Goal: Task Accomplishment & Management: Use online tool/utility

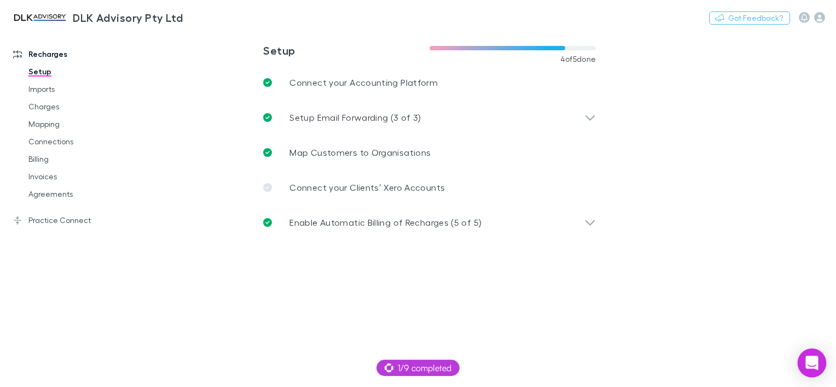
click at [807, 365] on icon "Open Intercom Messenger" at bounding box center [812, 363] width 14 height 14
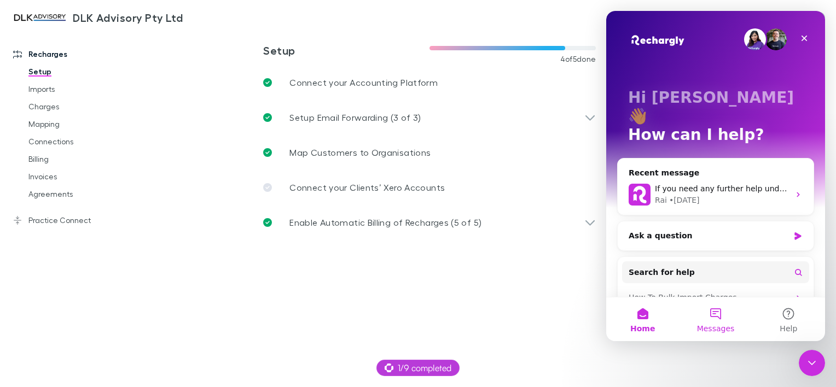
click at [711, 313] on button "Messages" at bounding box center [715, 320] width 73 height 44
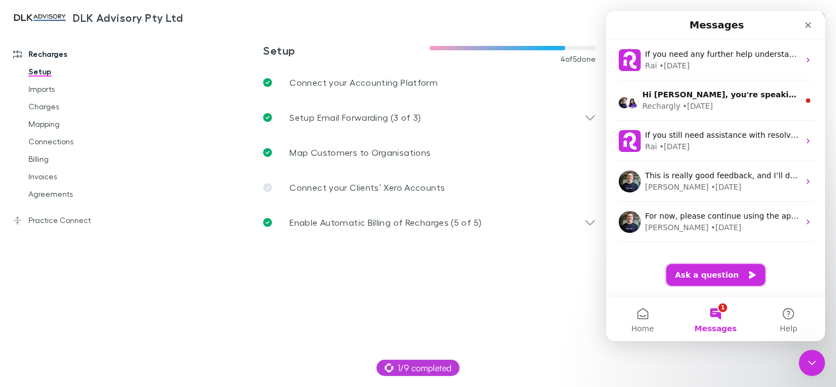
click at [716, 277] on button "Ask a question" at bounding box center [715, 275] width 99 height 22
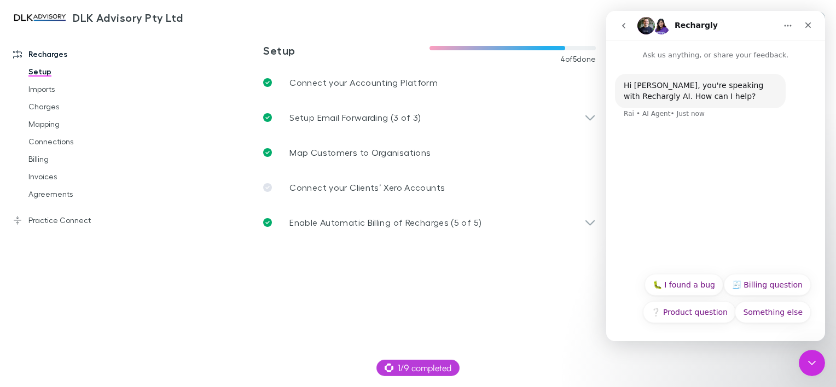
click at [670, 251] on div "Hi [PERSON_NAME], you're speaking with Rechargly AI. How can I help? Rai • AI A…" at bounding box center [715, 164] width 219 height 206
click at [766, 308] on button "Something else" at bounding box center [773, 312] width 76 height 22
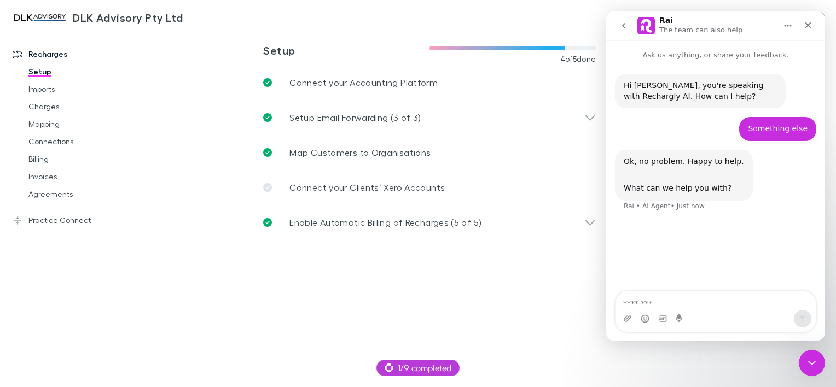
click at [683, 304] on textarea "Message…" at bounding box center [715, 301] width 200 height 19
click at [685, 299] on textarea "**********" at bounding box center [715, 290] width 200 height 19
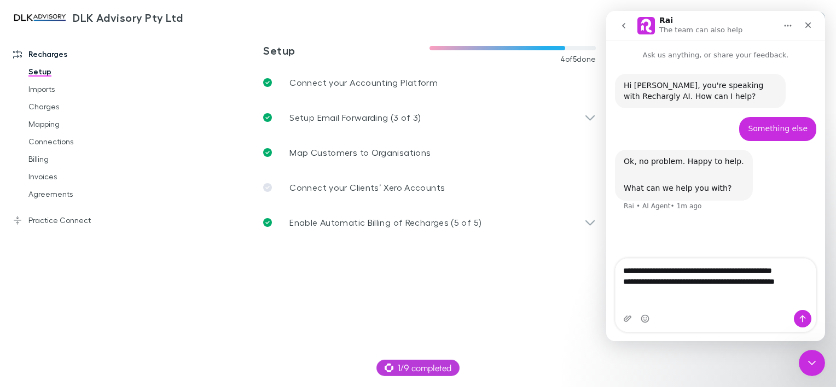
scroll to position [11, 0]
type textarea "**********"
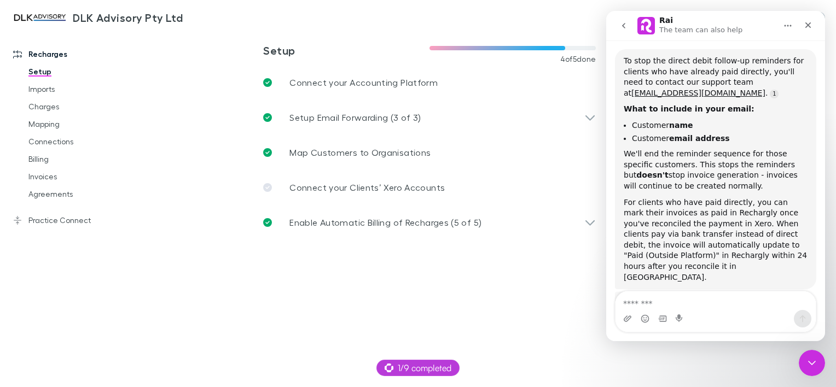
scroll to position [226, 0]
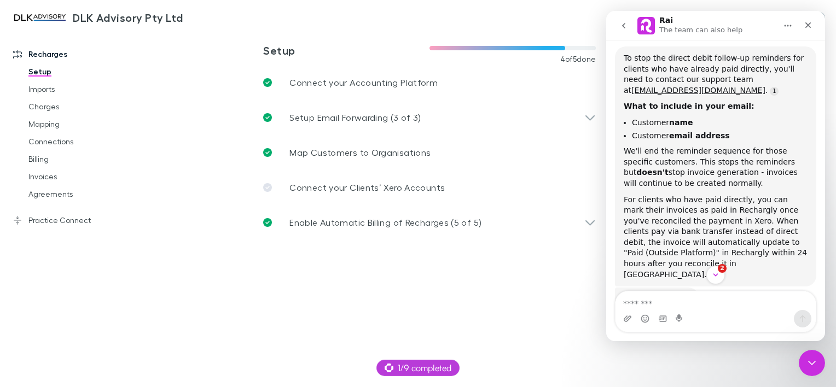
click at [656, 298] on textarea "Message…" at bounding box center [715, 301] width 200 height 19
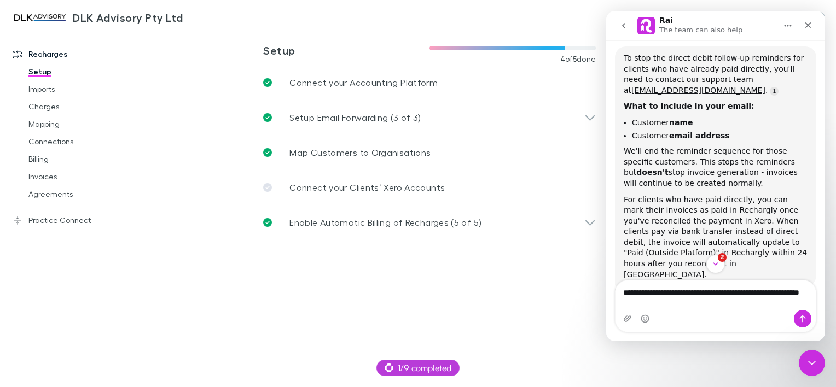
type textarea "**********"
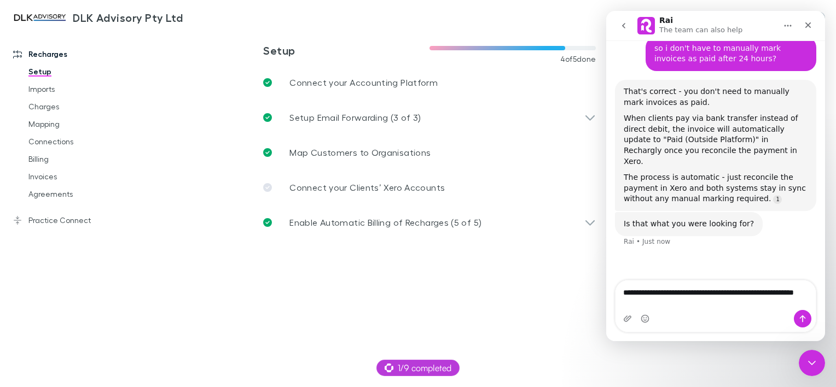
scroll to position [488, 0]
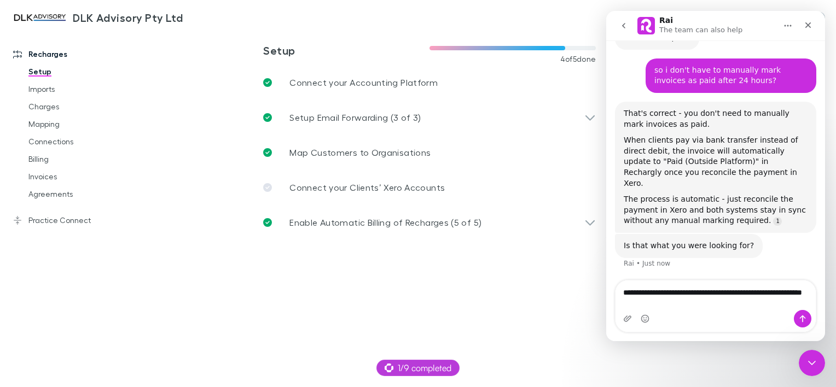
type textarea "**********"
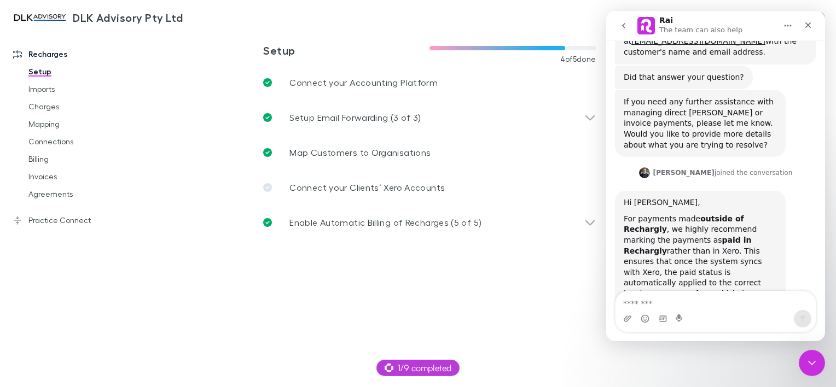
scroll to position [979, 0]
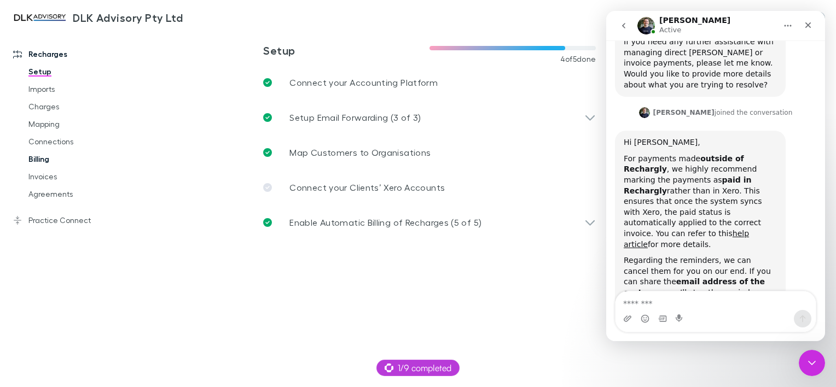
click at [45, 163] on link "Billing" at bounding box center [81, 159] width 126 height 18
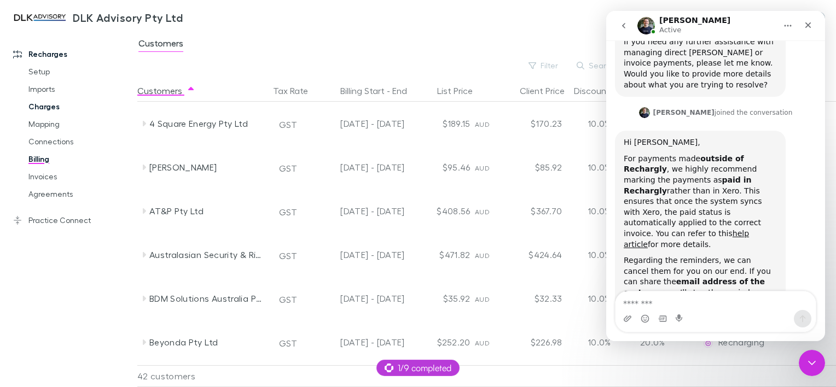
click at [44, 107] on link "Charges" at bounding box center [81, 107] width 126 height 18
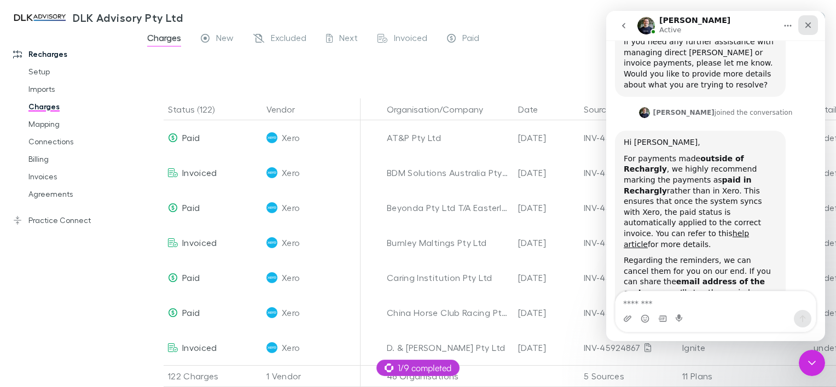
click at [812, 25] on div "Close" at bounding box center [808, 25] width 20 height 20
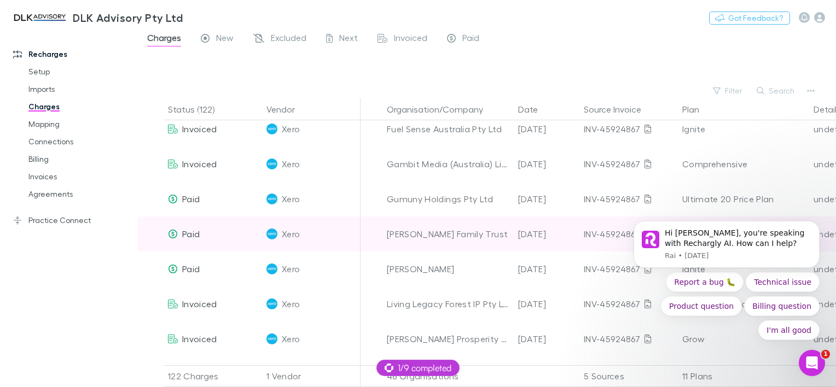
scroll to position [383, 0]
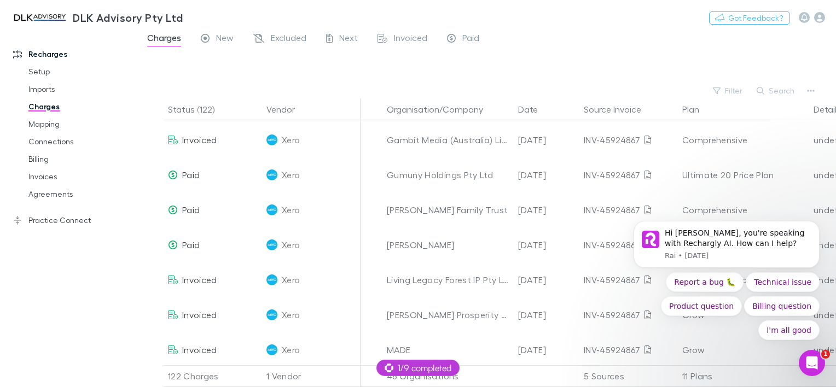
click at [762, 84] on button "Search" at bounding box center [776, 90] width 50 height 13
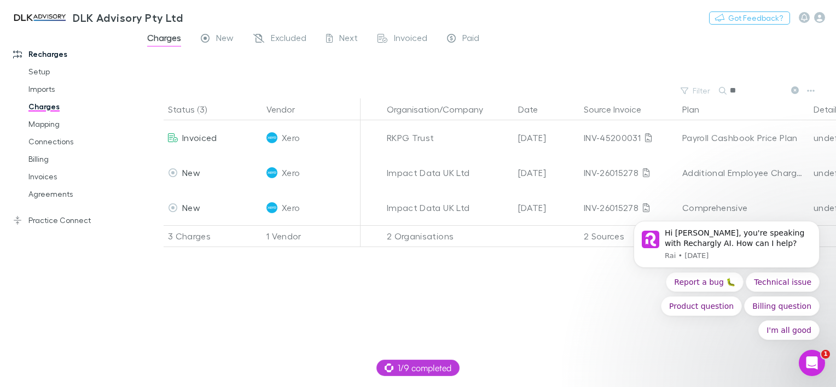
type input "*"
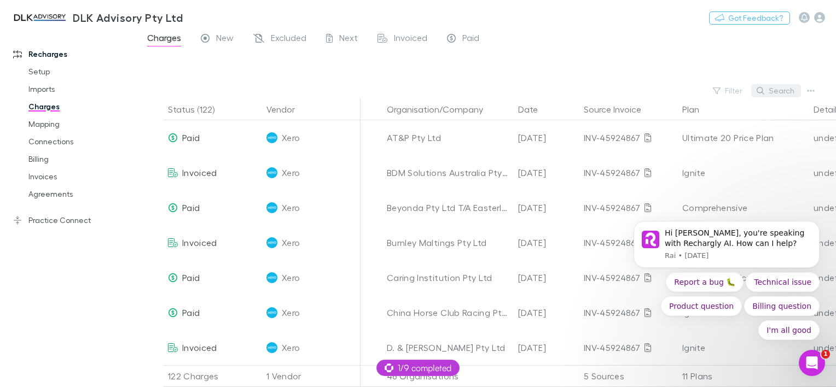
click at [772, 89] on button "Search" at bounding box center [776, 90] width 50 height 13
click at [46, 119] on link "Mapping" at bounding box center [81, 124] width 126 height 18
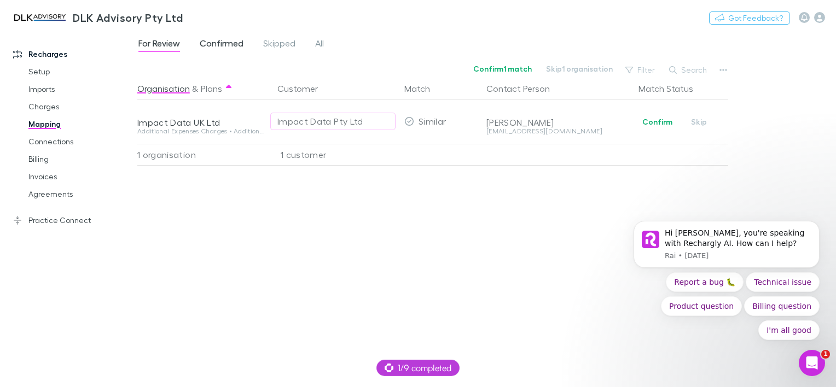
click at [219, 47] on span "Confirmed" at bounding box center [222, 45] width 44 height 14
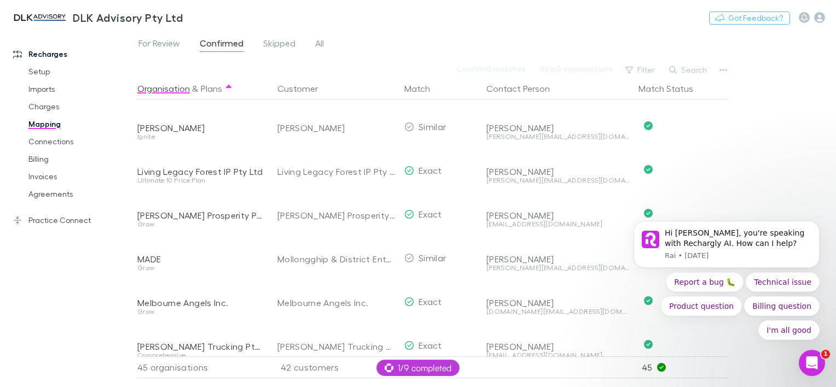
scroll to position [1176, 0]
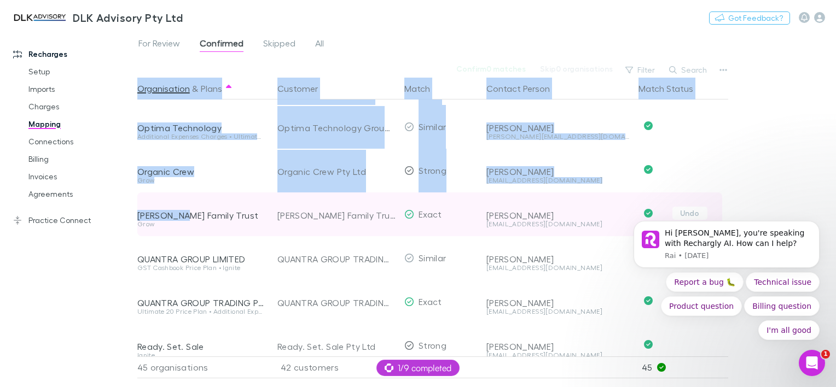
drag, startPoint x: 136, startPoint y: 216, endPoint x: 177, endPoint y: 217, distance: 40.5
click at [177, 217] on div "Recharges Setup Imports Charges Mapping Connections Billing Invoices Agreements…" at bounding box center [418, 209] width 836 height 357
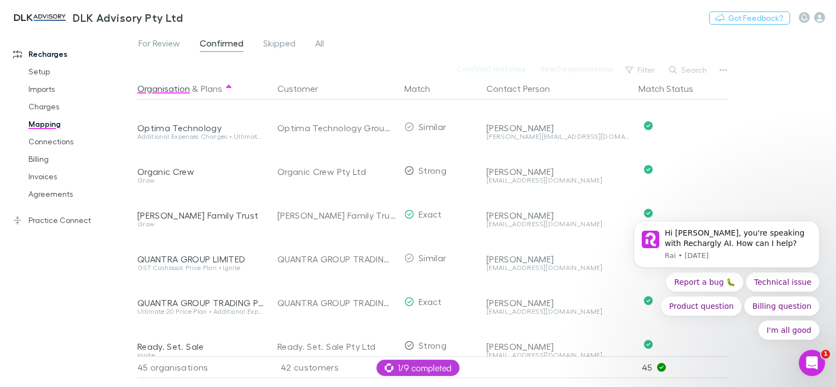
scroll to position [870, 0]
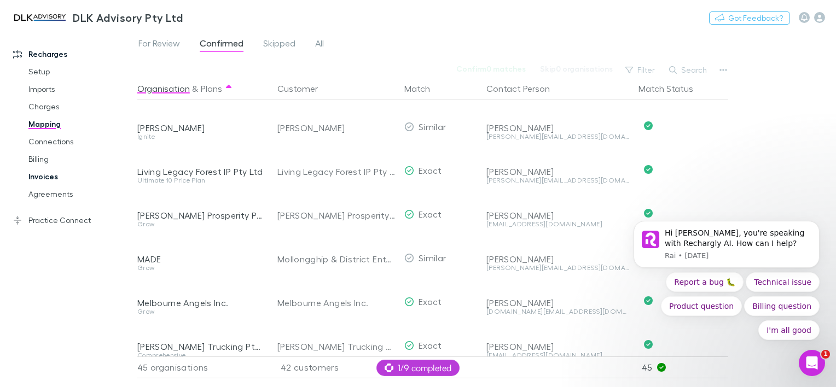
click at [42, 175] on link "Invoices" at bounding box center [81, 177] width 126 height 18
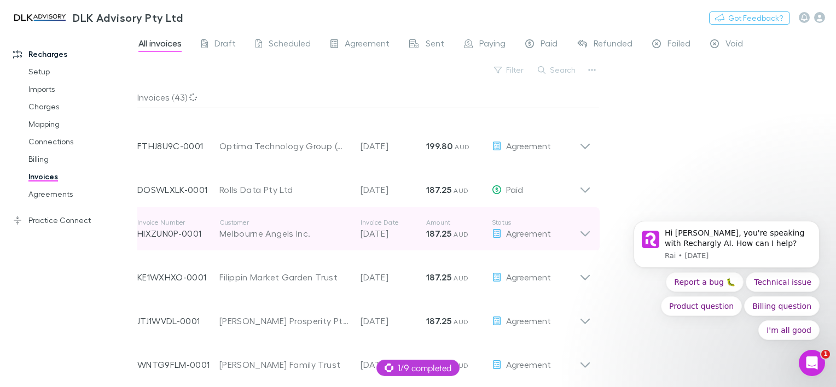
scroll to position [602, 0]
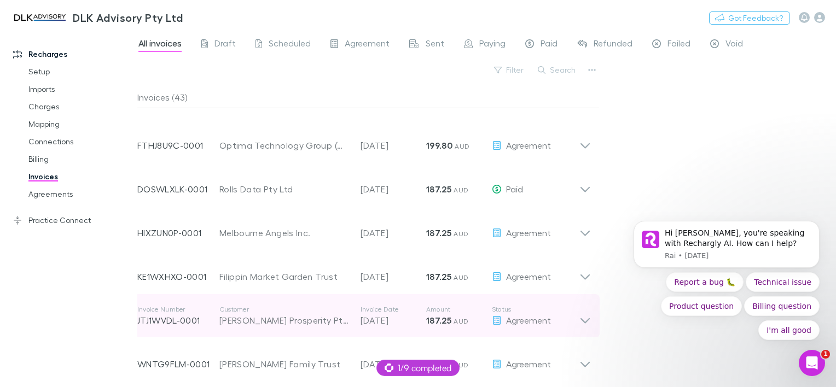
drag, startPoint x: 217, startPoint y: 321, endPoint x: 344, endPoint y: 317, distance: 126.4
click at [344, 317] on div "Invoice Number JTJ1WVDL-0001 Customer [PERSON_NAME] Prosperity Pty Ltd Invoice …" at bounding box center [358, 315] width 442 height 39
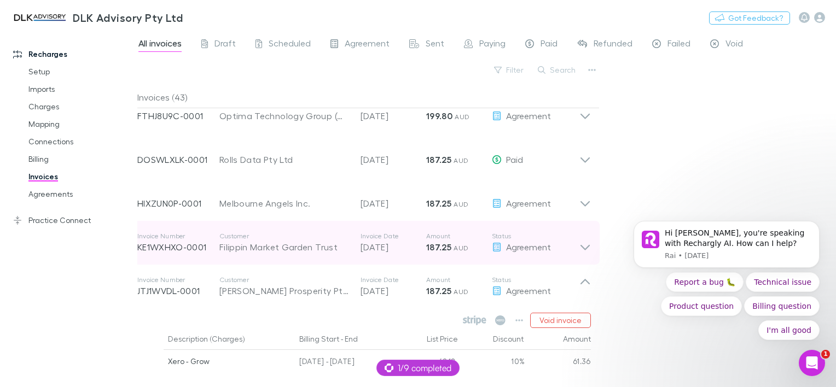
scroll to position [656, 0]
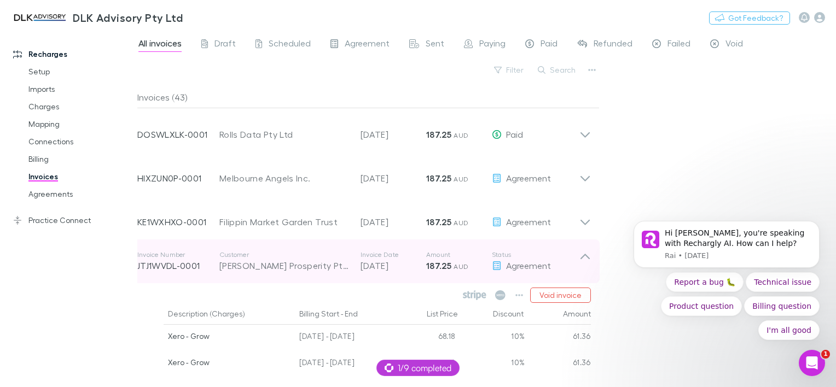
click at [590, 256] on icon at bounding box center [584, 262] width 11 height 22
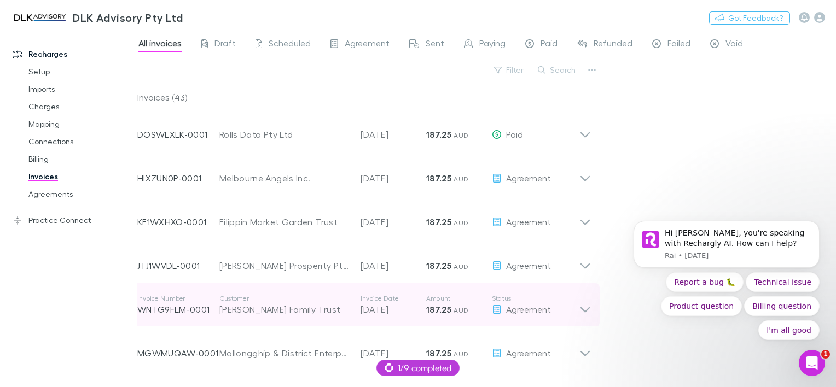
drag, startPoint x: 217, startPoint y: 310, endPoint x: 345, endPoint y: 315, distance: 127.6
click at [340, 317] on div "Invoice Number WNTG9FLM-0001 Customer [PERSON_NAME] Family Trust Invoice Date […" at bounding box center [358, 305] width 442 height 39
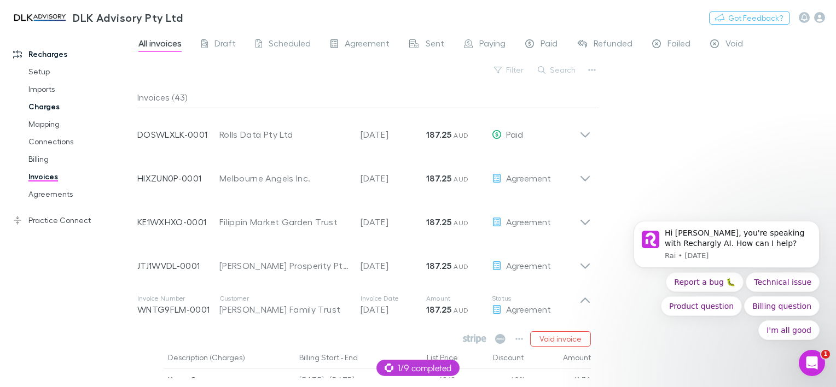
click at [41, 102] on link "Charges" at bounding box center [81, 107] width 126 height 18
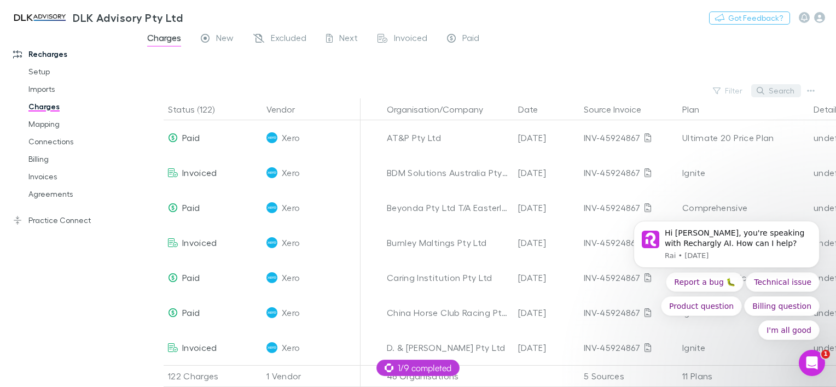
click at [761, 90] on icon "button" at bounding box center [761, 91] width 8 height 8
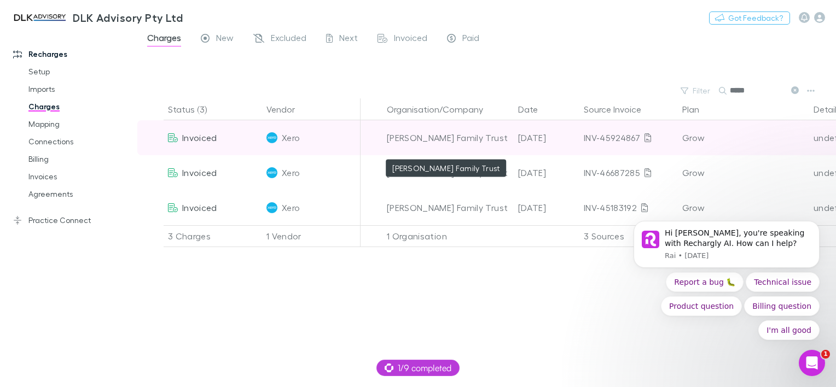
type input "*****"
click at [461, 141] on div "[PERSON_NAME] Family Trust" at bounding box center [448, 137] width 123 height 35
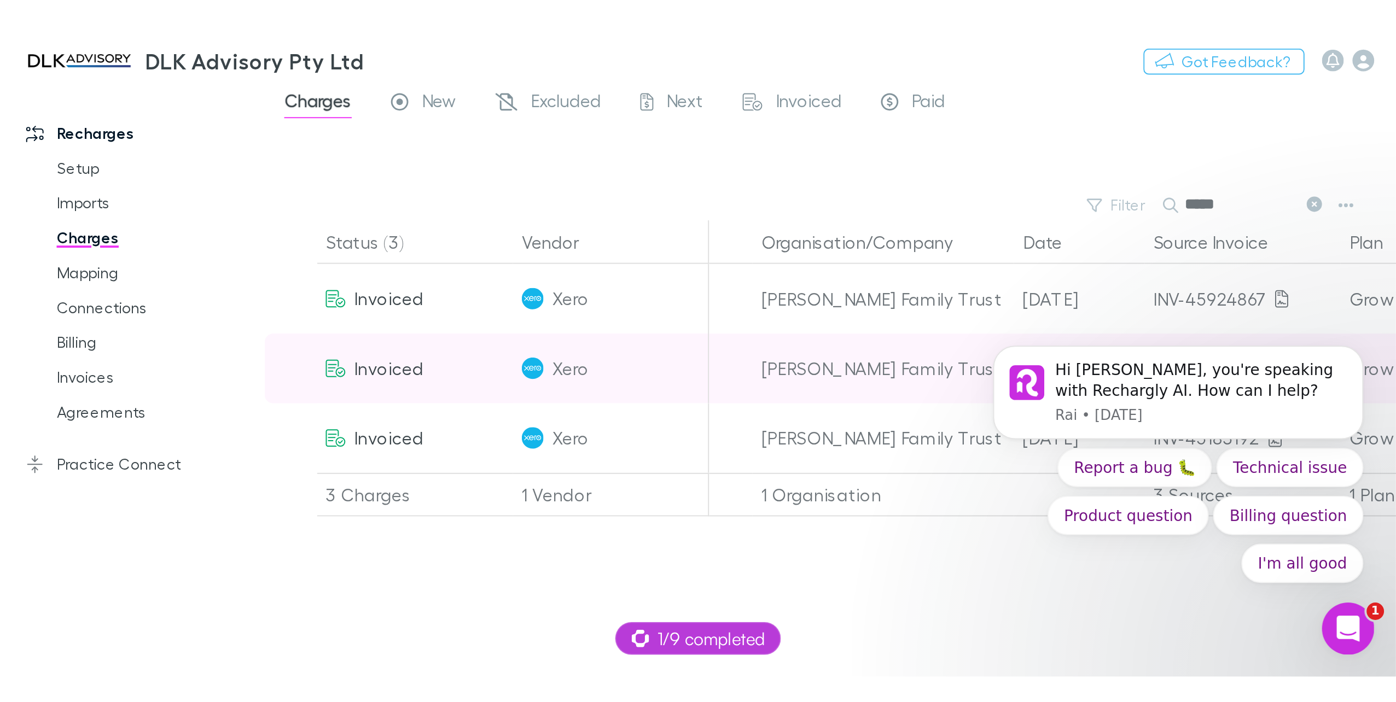
scroll to position [924, 0]
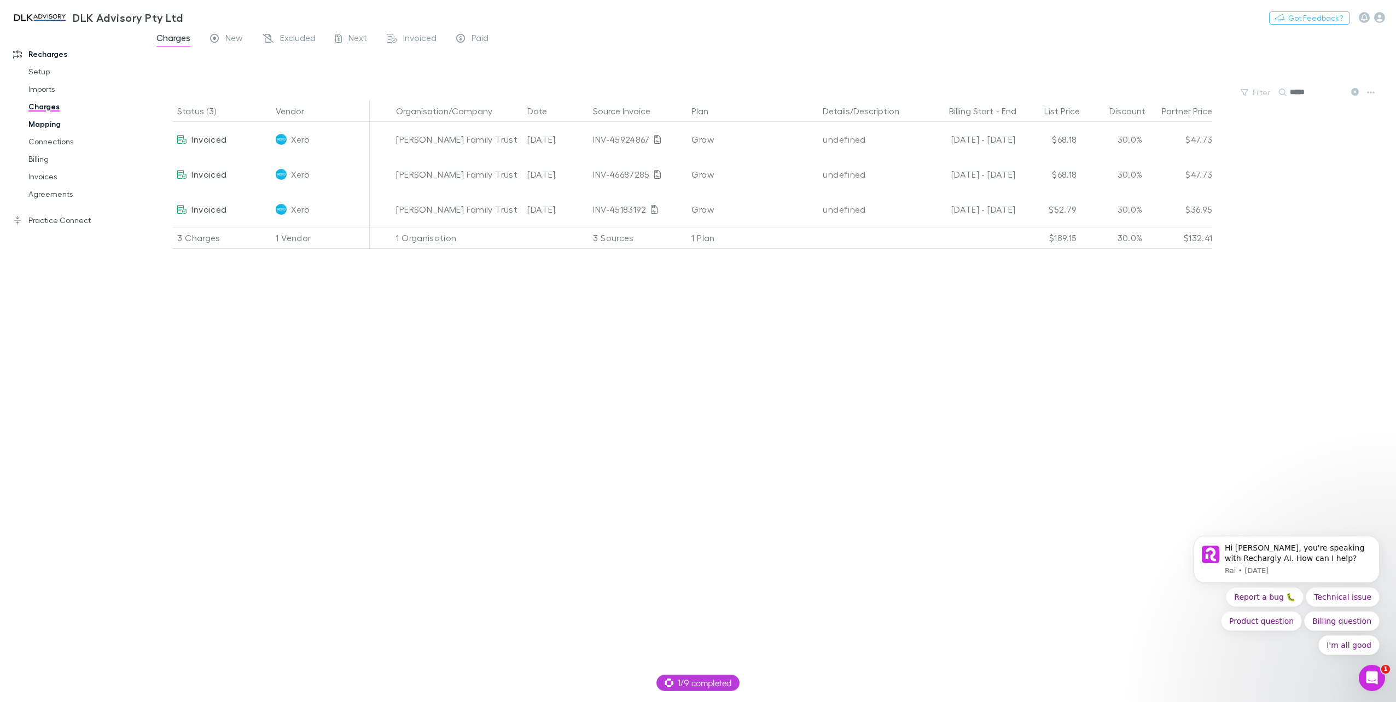
click at [23, 125] on link "Mapping" at bounding box center [85, 124] width 135 height 18
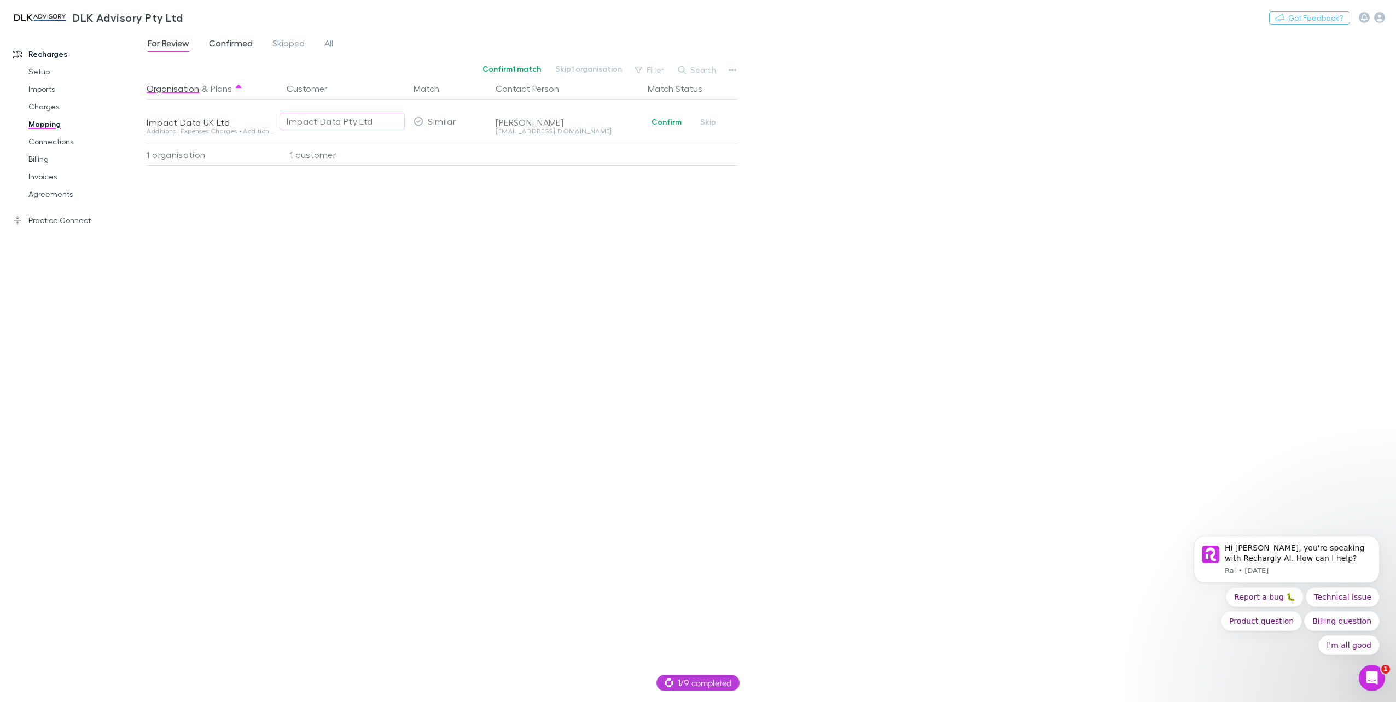
click at [224, 45] on span "Confirmed" at bounding box center [231, 45] width 44 height 14
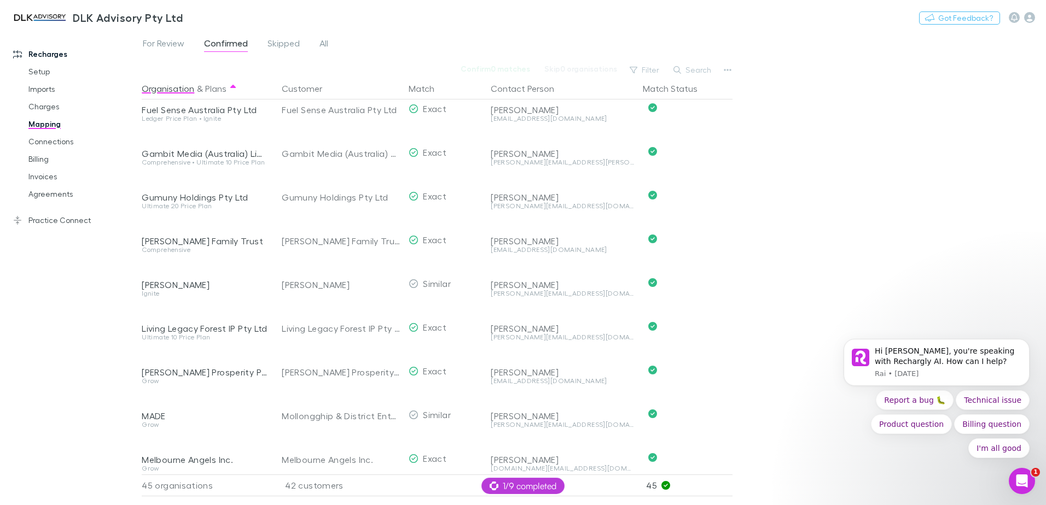
scroll to position [924, 0]
